Goal: Information Seeking & Learning: Learn about a topic

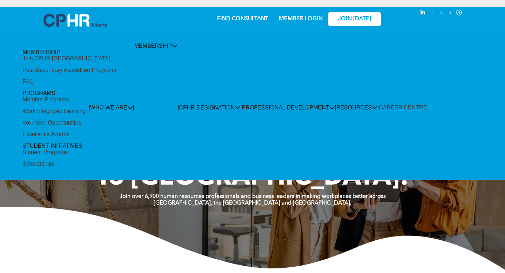
click at [86, 62] on div "Join CPHR [GEOGRAPHIC_DATA]" at bounding box center [66, 58] width 88 height 6
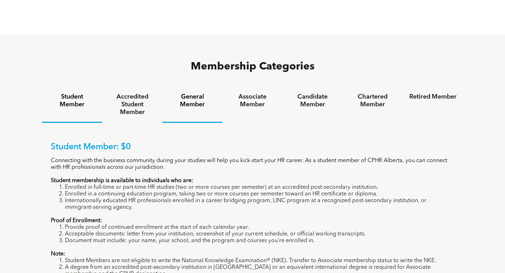
scroll to position [422, 0]
click at [183, 87] on div "General Member" at bounding box center [192, 105] width 60 height 36
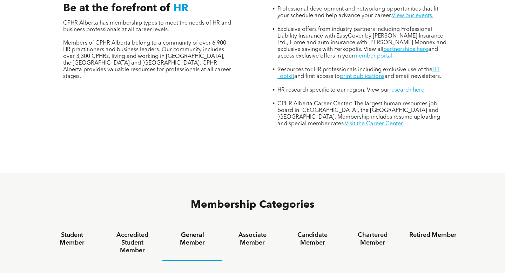
scroll to position [0, 0]
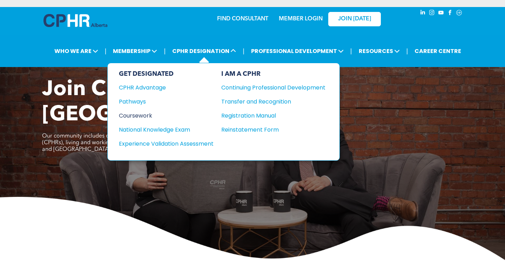
click at [147, 111] on div "Coursework" at bounding box center [161, 115] width 85 height 9
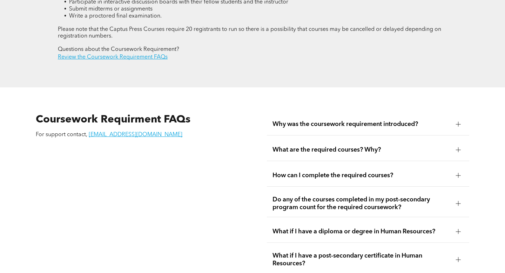
scroll to position [1121, 0]
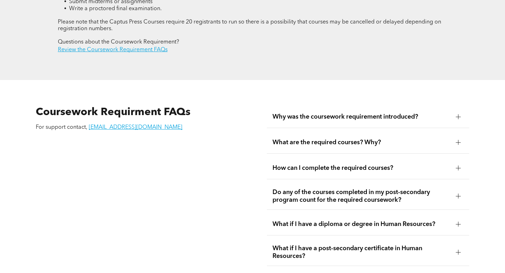
click at [448, 131] on div "What are the required courses? Why?" at bounding box center [368, 142] width 202 height 22
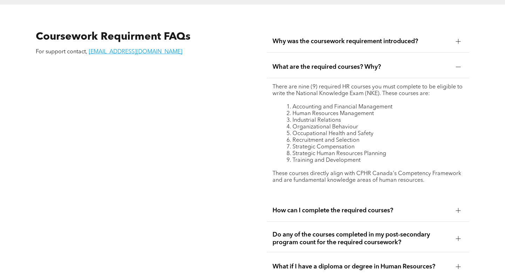
scroll to position [1211, 0]
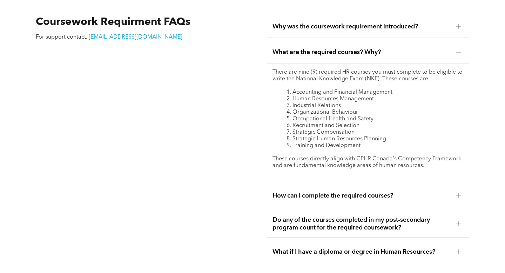
click at [442, 192] on span "How can I complete the required courses?" at bounding box center [360, 196] width 177 height 8
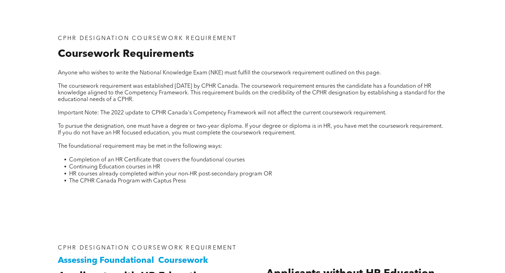
scroll to position [0, 0]
